Goal: Information Seeking & Learning: Learn about a topic

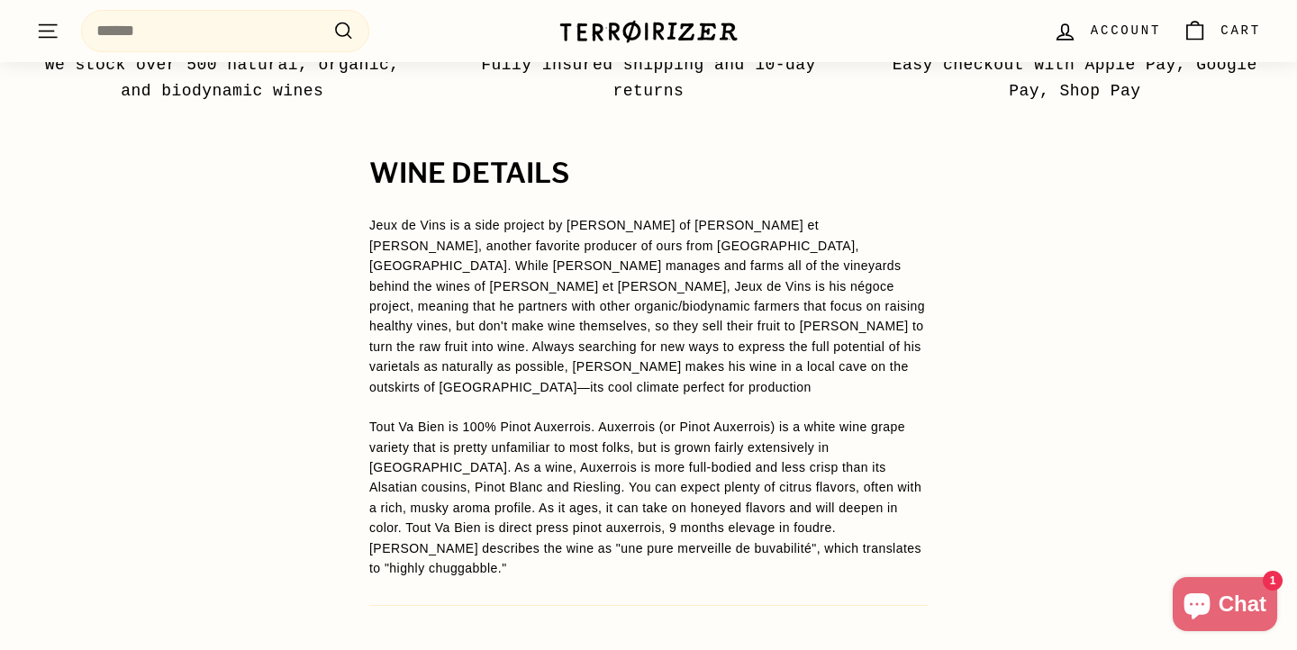
scroll to position [1369, 0]
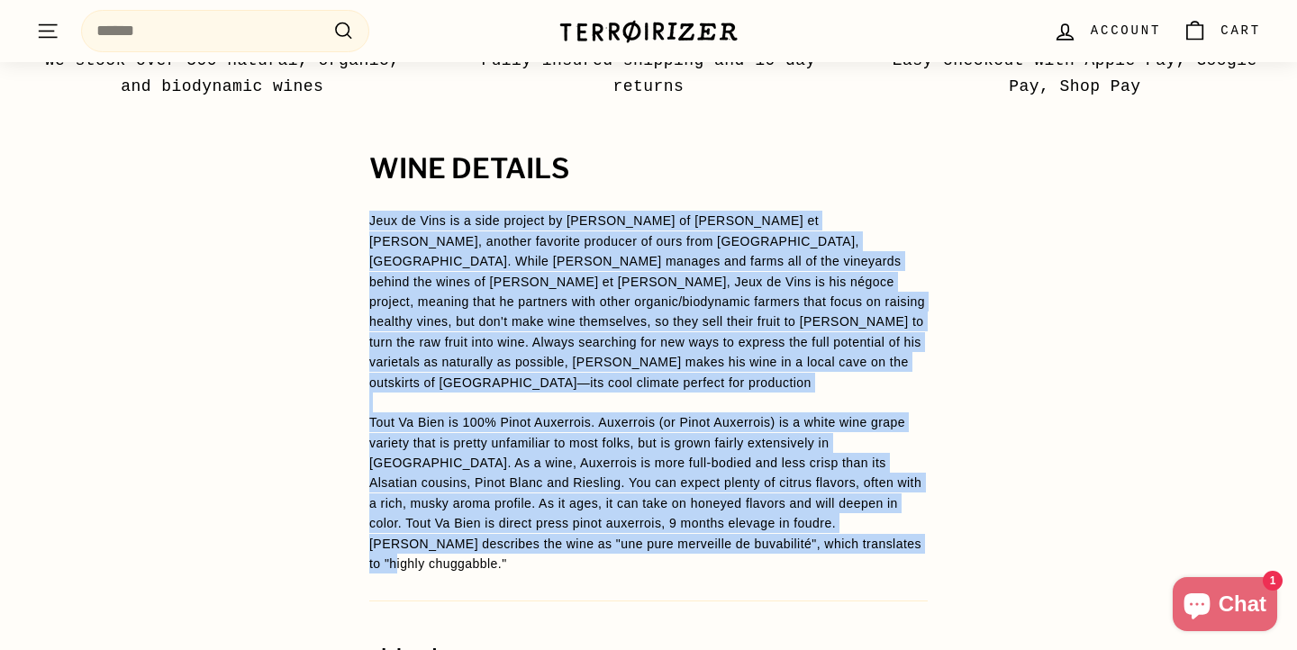
drag, startPoint x: 369, startPoint y: 221, endPoint x: 901, endPoint y: 514, distance: 607.7
click at [901, 514] on span "Jeux de Vins is a side project by [PERSON_NAME] of [PERSON_NAME] et [PERSON_NAM…" at bounding box center [648, 392] width 558 height 363
copy span "Jeux de Vins is a side project by Julien Albertus of Kumpf et Meyer, another fa…"
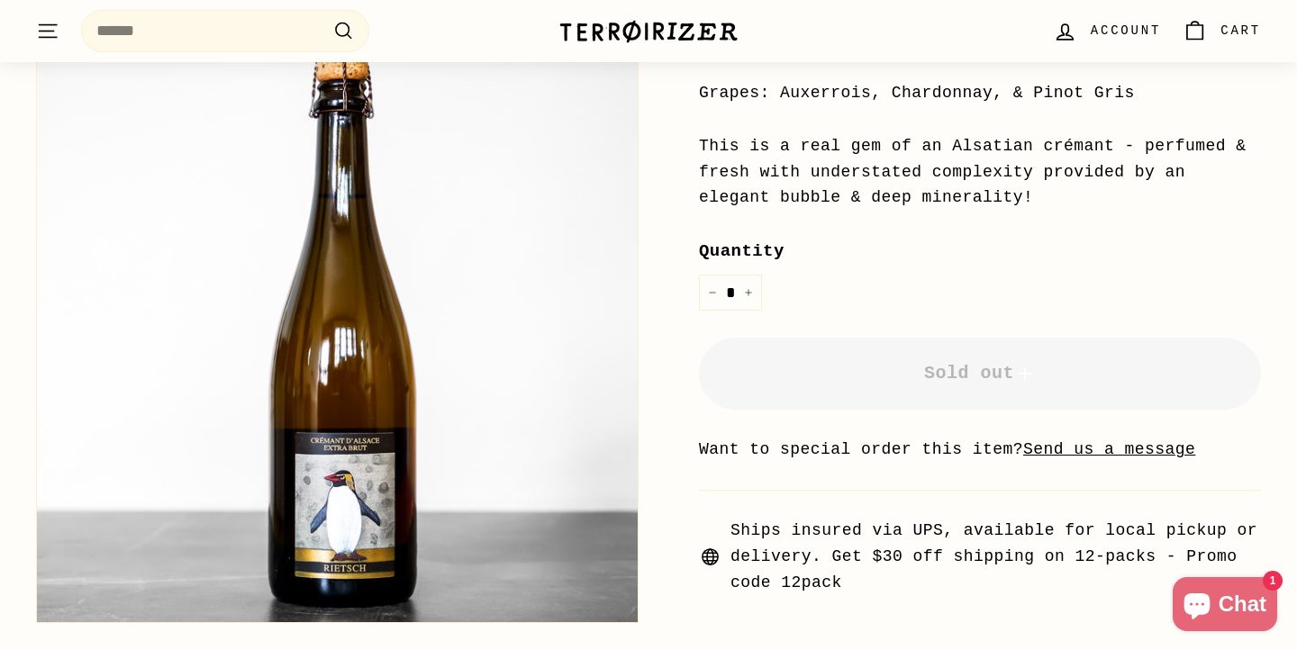
scroll to position [553, 0]
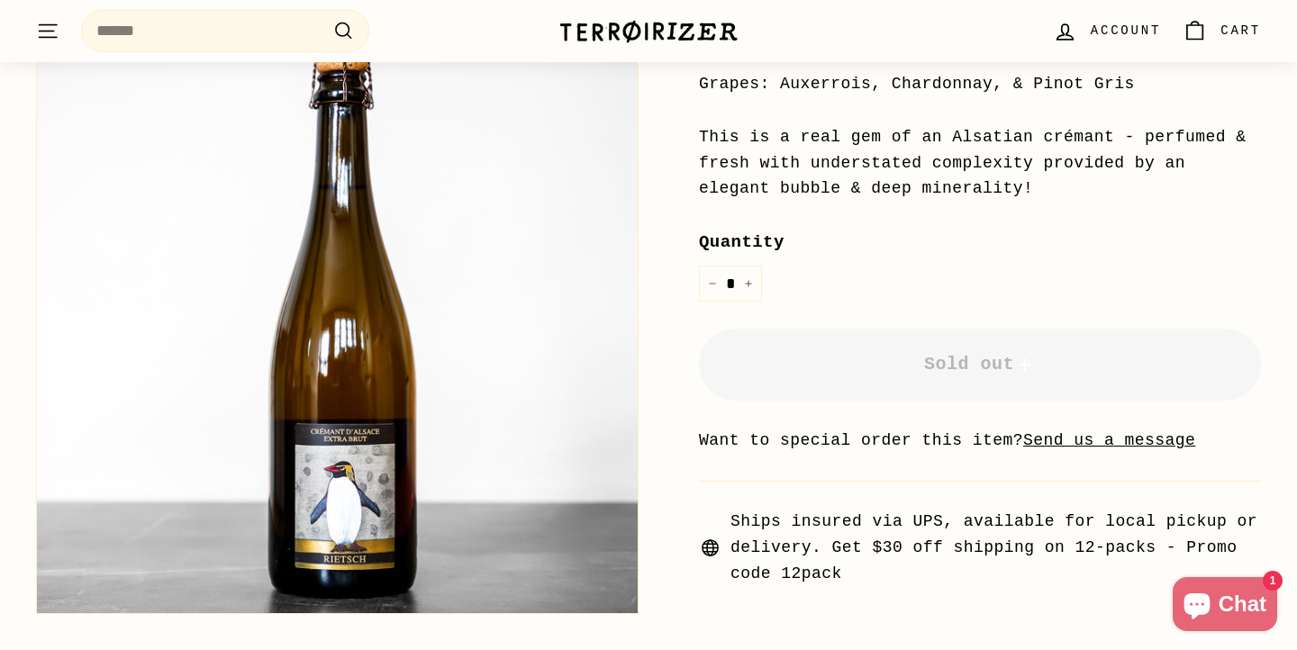
drag, startPoint x: 699, startPoint y: 140, endPoint x: 1044, endPoint y: 193, distance: 348.9
click at [1044, 193] on div "This is a real gem of an Alsatian crémant - perfumed & fresh with understated c…" at bounding box center [980, 162] width 562 height 77
copy div "This is a real gem of an Alsatian crémant - perfumed & fresh with understated c…"
click at [976, 226] on div "Price Regular price $40 00 $40.00 / 2022 [GEOGRAPHIC_DATA], [GEOGRAPHIC_DATA] G…" at bounding box center [980, 221] width 562 height 731
